Goal: Information Seeking & Learning: Learn about a topic

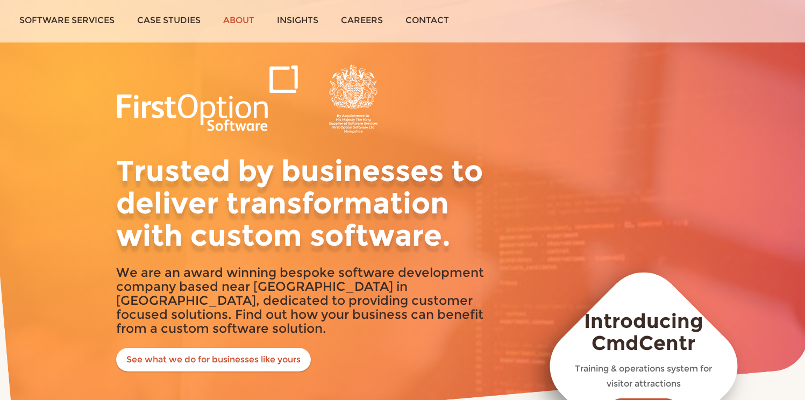
click at [244, 22] on link "About" at bounding box center [239, 20] width 54 height 40
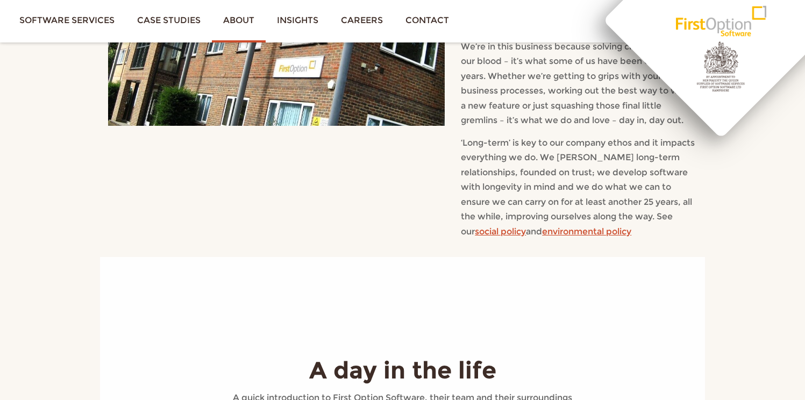
scroll to position [973, 0]
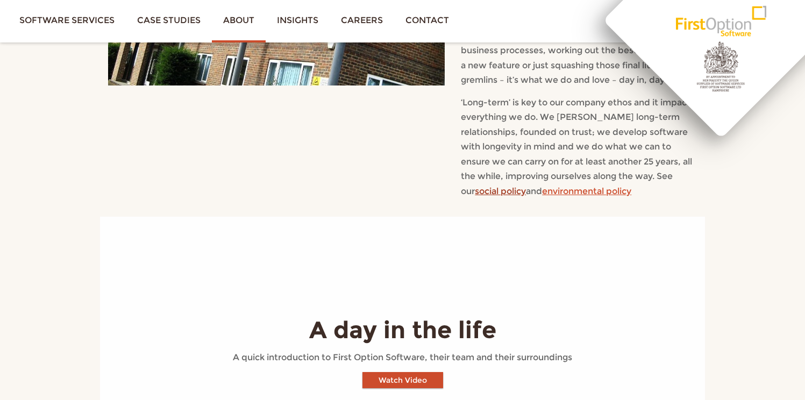
click at [503, 186] on link "social policy" at bounding box center [500, 191] width 51 height 10
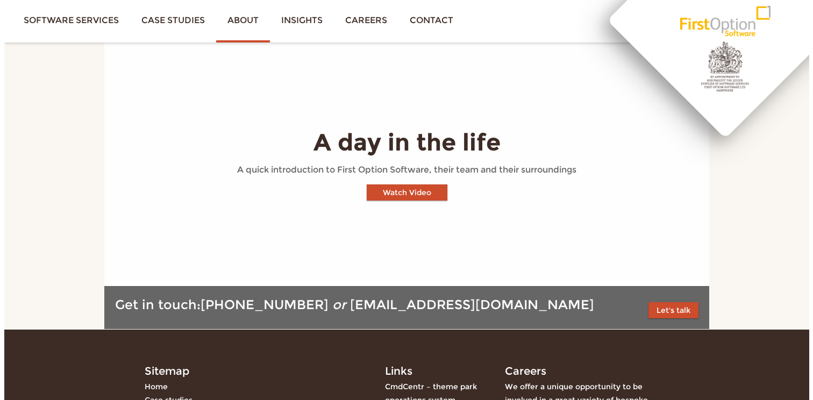
scroll to position [1122, 0]
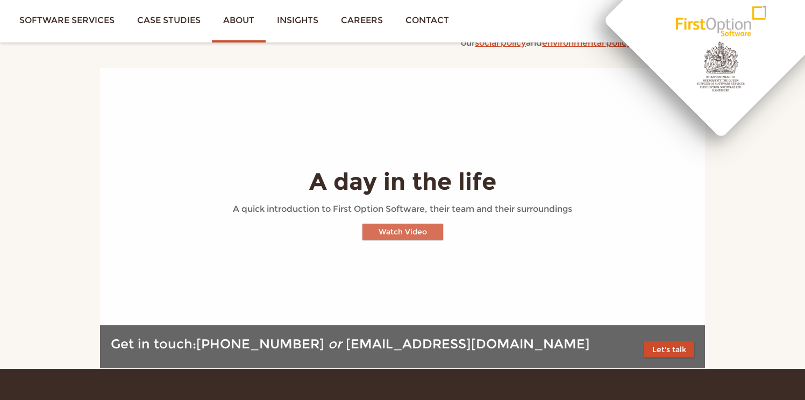
click at [407, 224] on button "Watch Video" at bounding box center [402, 232] width 81 height 16
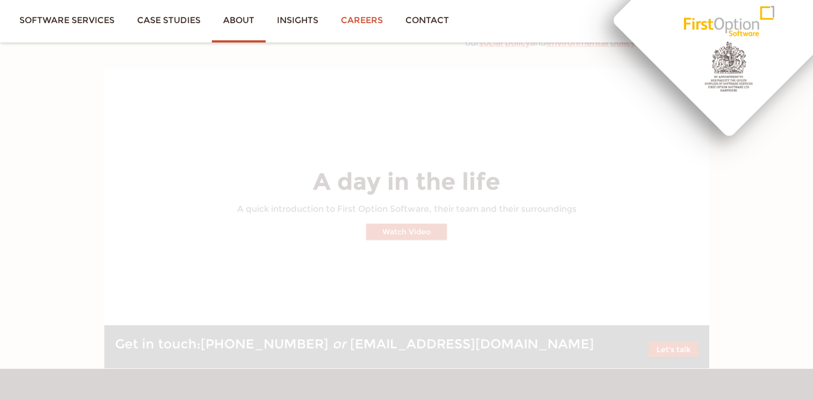
click at [357, 16] on link "Careers" at bounding box center [362, 20] width 65 height 40
click at [359, 18] on link "Careers" at bounding box center [362, 20] width 65 height 40
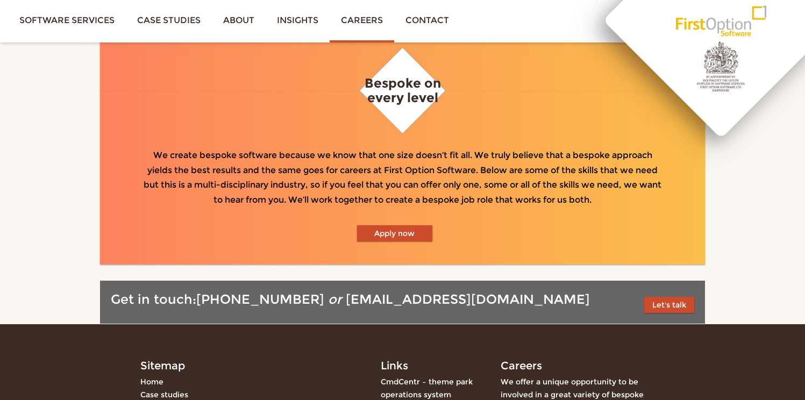
scroll to position [728, 0]
